Goal: Information Seeking & Learning: Understand process/instructions

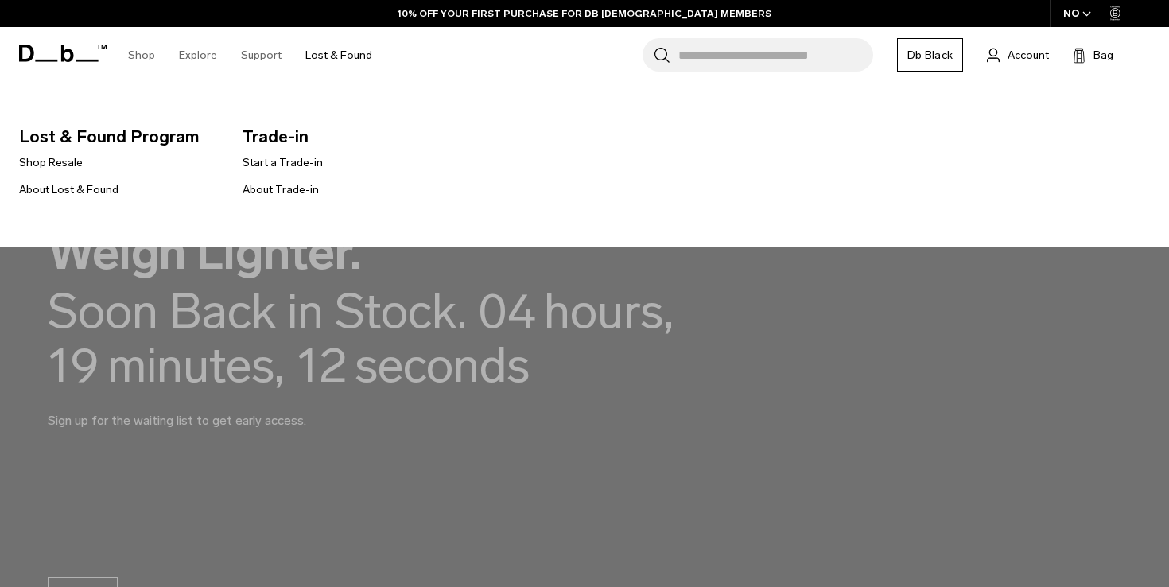
click at [110, 134] on span "Lost & Found Program" at bounding box center [118, 136] width 198 height 25
click at [92, 188] on link "About Lost & Found" at bounding box center [68, 189] width 99 height 17
